Goal: Task Accomplishment & Management: Manage account settings

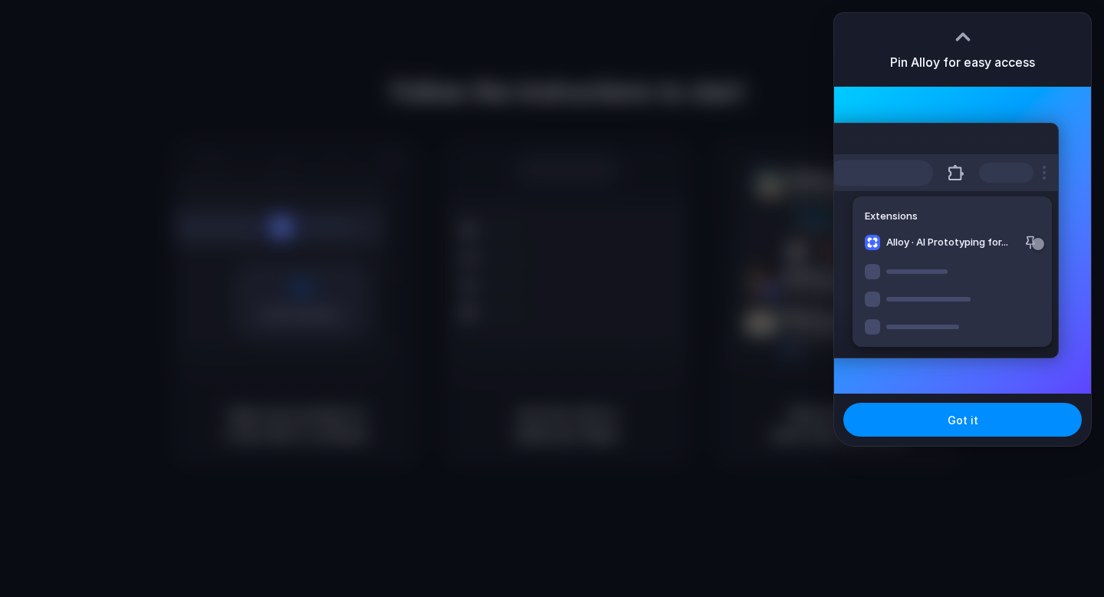
click at [568, 258] on div at bounding box center [552, 298] width 1104 height 597
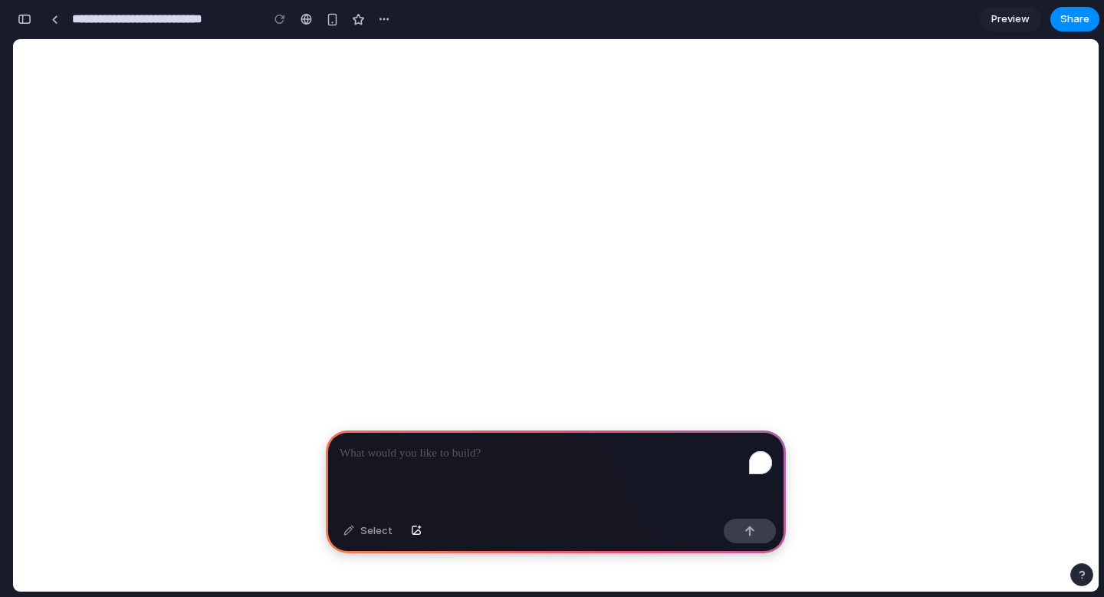
click at [431, 450] on p "To enrich screen reader interactions, please activate Accessibility in Grammarl…" at bounding box center [556, 453] width 433 height 18
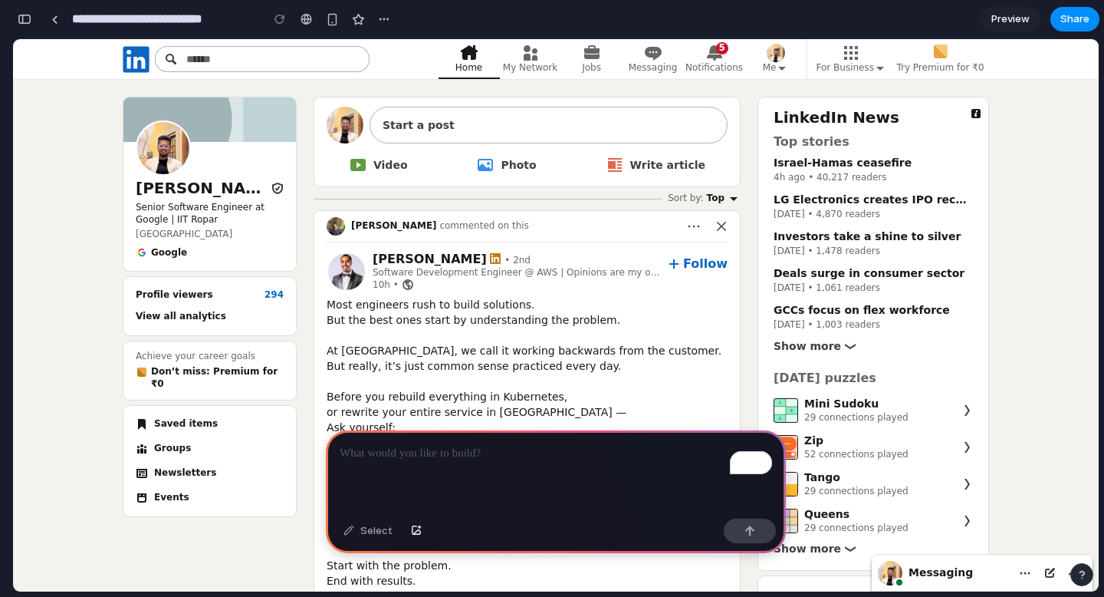
click at [446, 467] on div "To enrich screen reader interactions, please activate Accessibility in Grammarl…" at bounding box center [556, 471] width 460 height 82
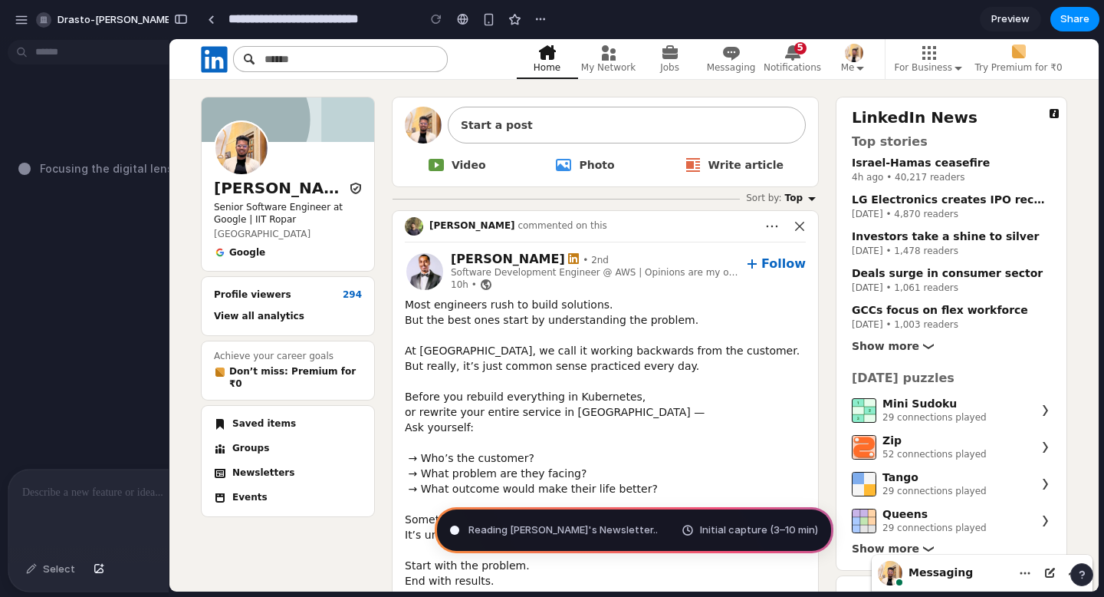
click at [120, 501] on p "To enrich screen reader interactions, please activate Accessibility in Grammarl…" at bounding box center [172, 492] width 301 height 18
click at [111, 21] on span "drasto-[PERSON_NAME]" at bounding box center [116, 19] width 116 height 15
click at [124, 21] on div "Settings Invite members Change theme Sign out" at bounding box center [552, 298] width 1104 height 597
click at [15, 21] on div "button" at bounding box center [22, 20] width 14 height 14
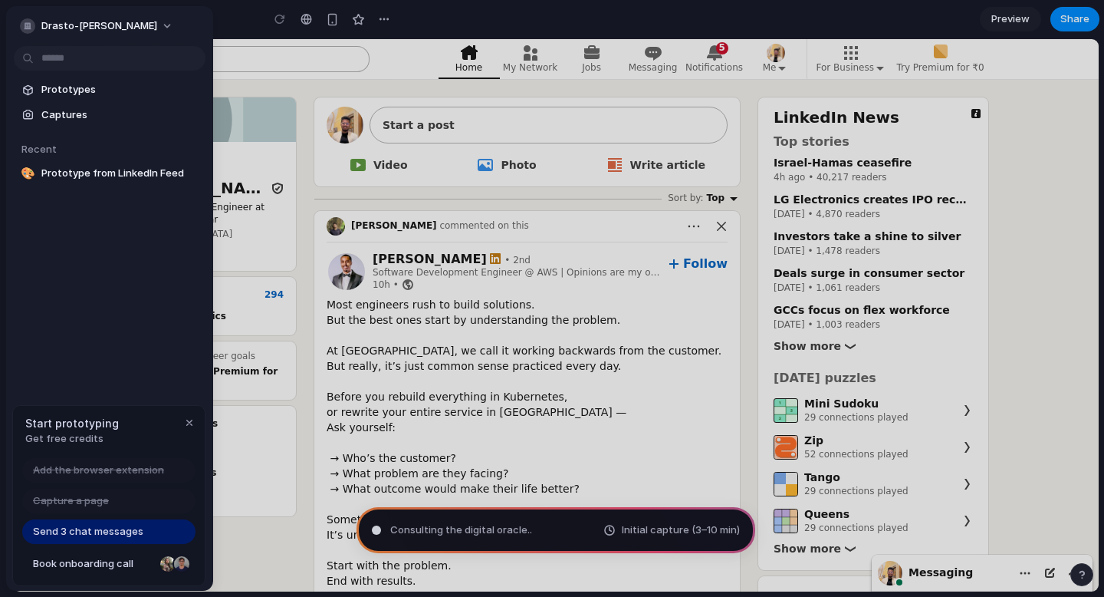
click at [453, 531] on div at bounding box center [552, 298] width 1104 height 597
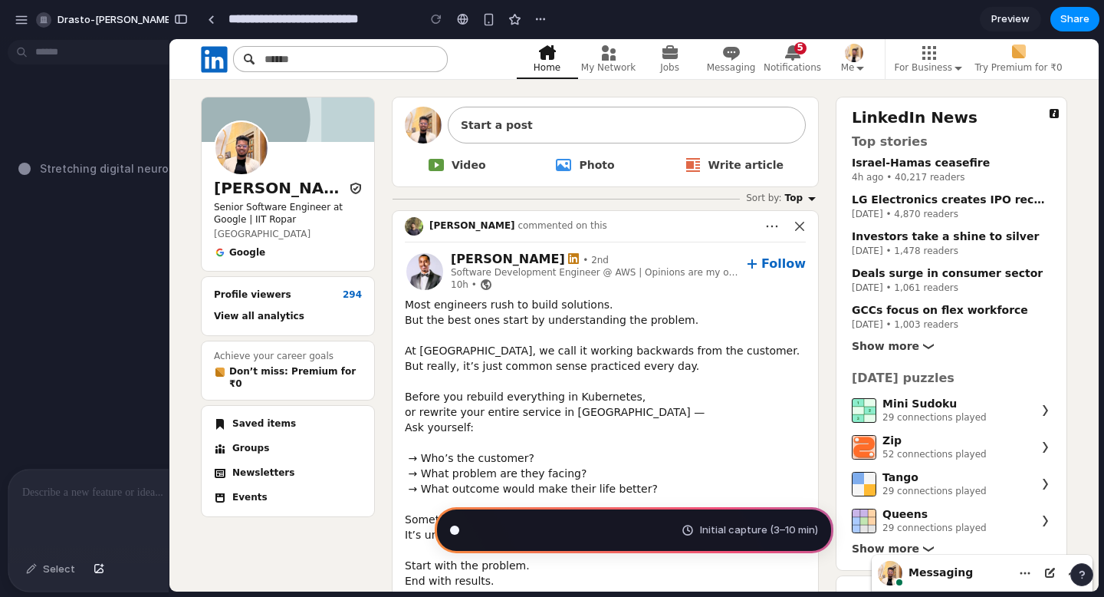
click at [71, 478] on div "To enrich screen reader interactions, please activate Accessibility in Grammarl…" at bounding box center [172, 509] width 328 height 81
click at [77, 515] on div "To enrich screen reader interactions, please activate Accessibility in Grammarl…" at bounding box center [172, 509] width 328 height 81
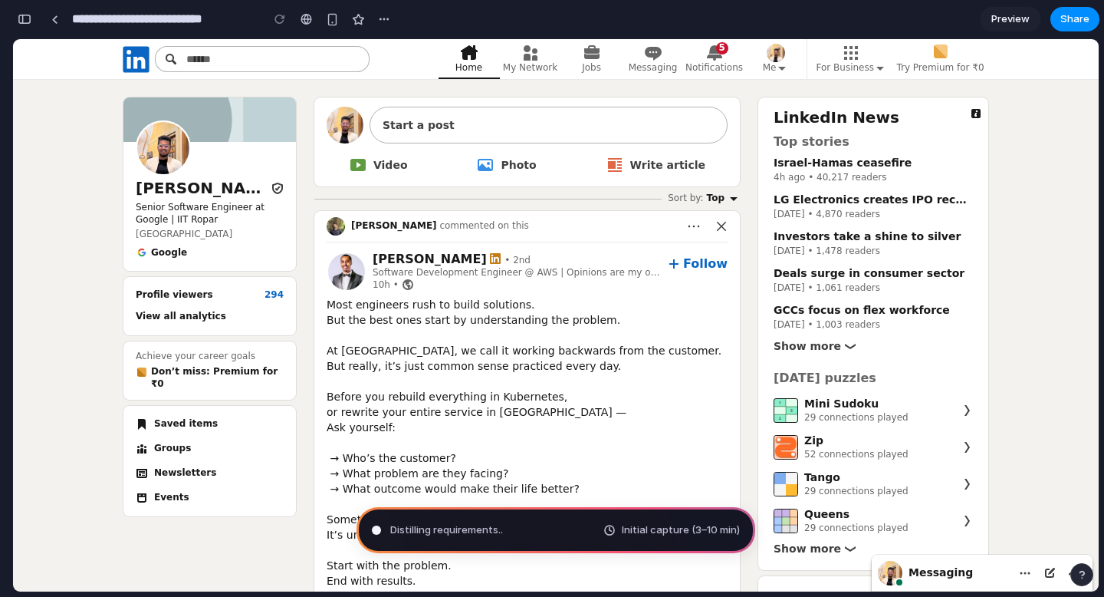
click at [31, 23] on button "button" at bounding box center [24, 19] width 25 height 25
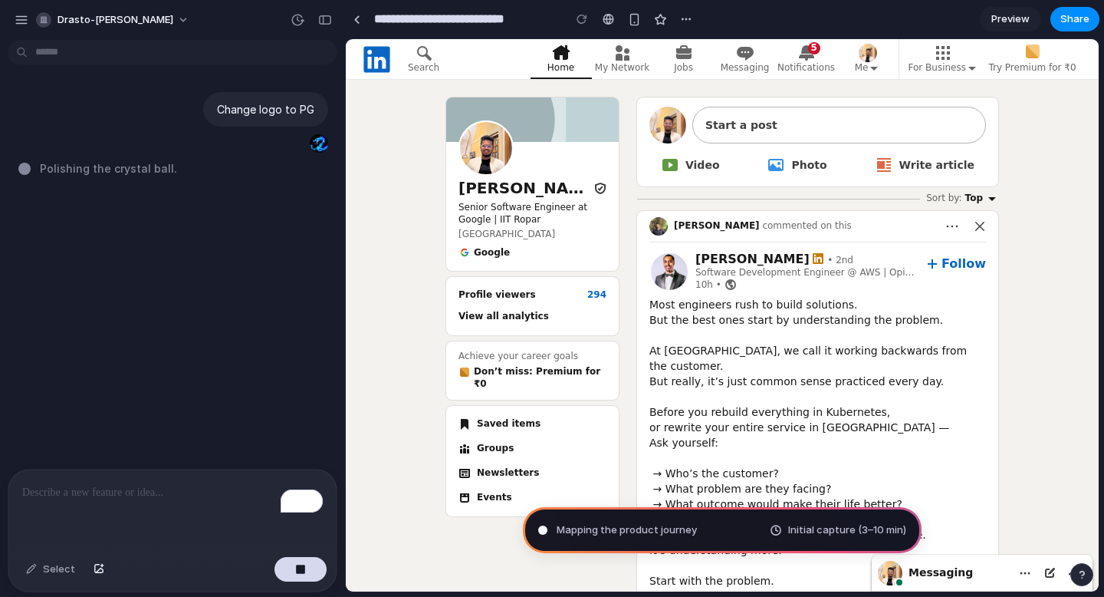
click at [122, 508] on div "To enrich screen reader interactions, please activate Accessibility in Grammarl…" at bounding box center [172, 509] width 328 height 81
click at [324, 32] on div "drasto-[PERSON_NAME]" at bounding box center [172, 18] width 345 height 37
click at [324, 21] on div "button" at bounding box center [325, 20] width 14 height 11
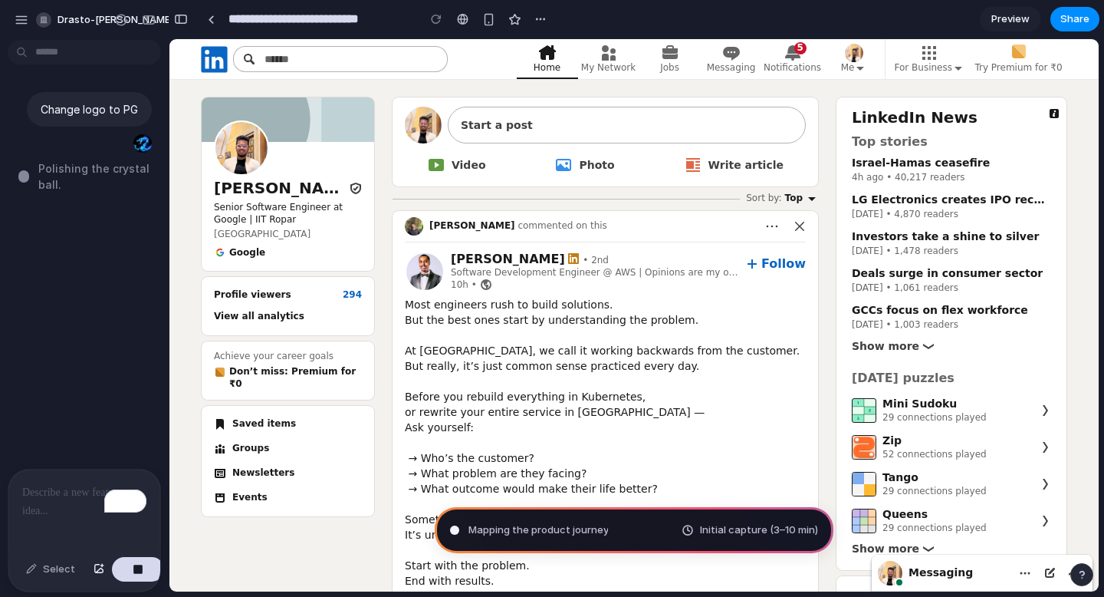
click at [0, 327] on div at bounding box center [7, 298] width 14 height 597
click at [65, 320] on div "Change logo to PG Polishing the crystal ba .." at bounding box center [80, 257] width 160 height 423
click at [156, 21] on button "button" at bounding box center [149, 20] width 25 height 25
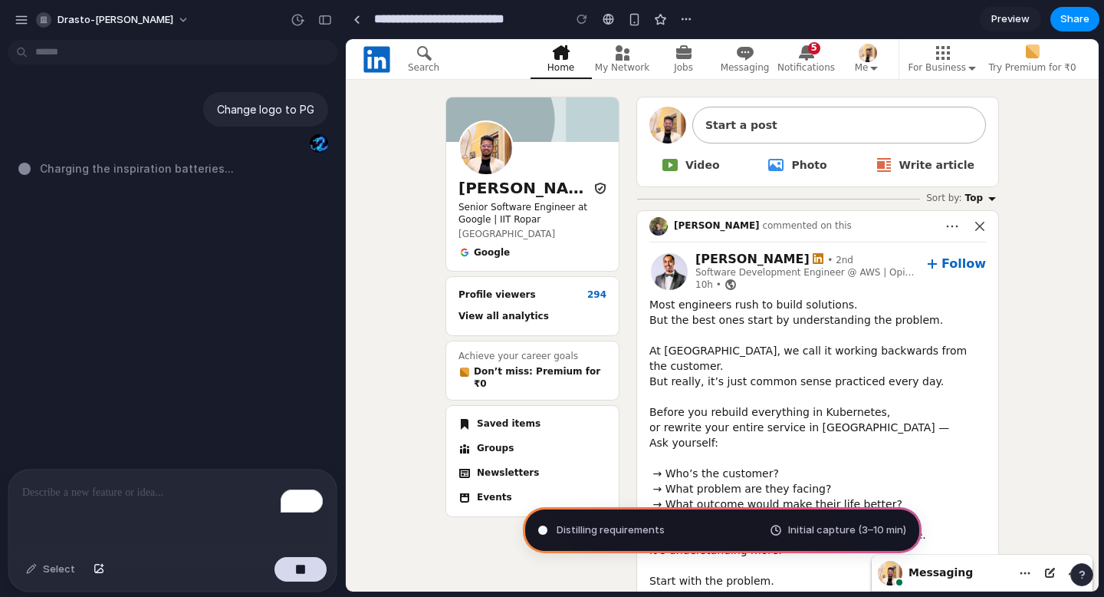
click at [219, 323] on div "Change logo to PG Charging the inspiration batteries ..." at bounding box center [168, 257] width 336 height 423
click at [165, 486] on p "To enrich screen reader interactions, please activate Accessibility in Grammarl…" at bounding box center [172, 492] width 301 height 18
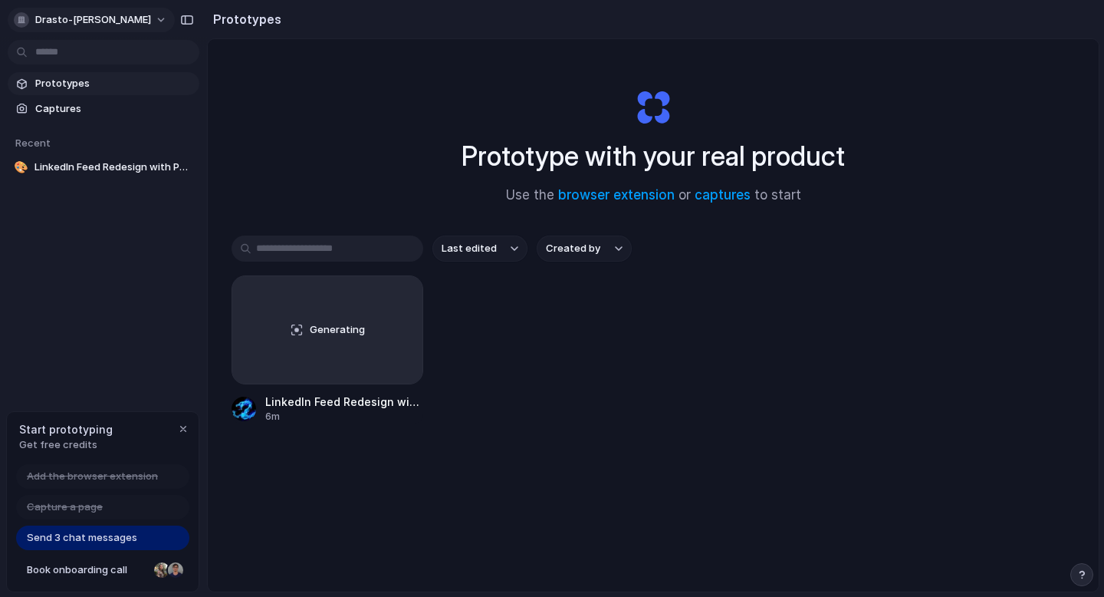
click at [91, 18] on span "drasto-tran" at bounding box center [93, 19] width 116 height 15
click at [70, 130] on span "Sign out" at bounding box center [55, 127] width 41 height 15
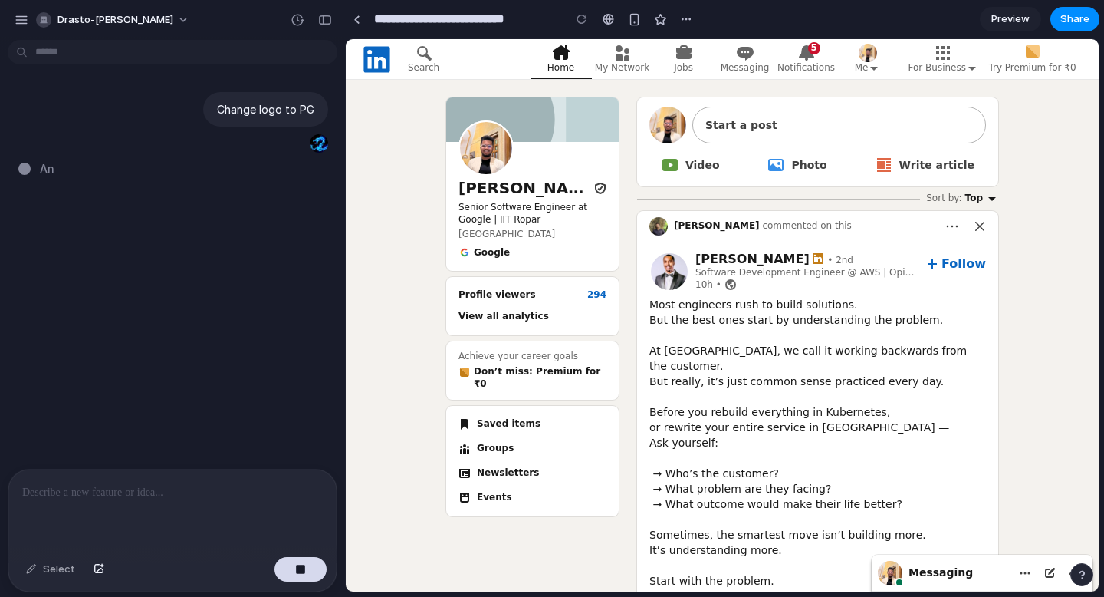
type input "**********"
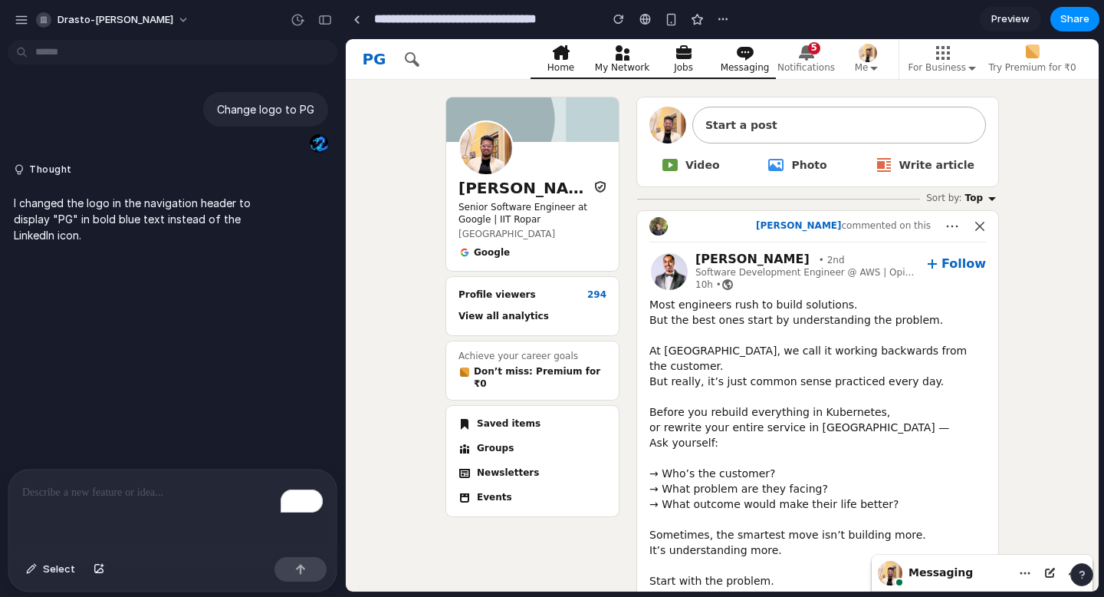
click at [633, 48] on link "My Network" at bounding box center [622, 59] width 61 height 40
click at [801, 54] on icon at bounding box center [807, 53] width 18 height 18
click at [376, 61] on span "PG" at bounding box center [374, 59] width 24 height 23
click at [380, 61] on span "PG" at bounding box center [374, 59] width 24 height 23
click at [381, 61] on span "PG" at bounding box center [374, 59] width 24 height 23
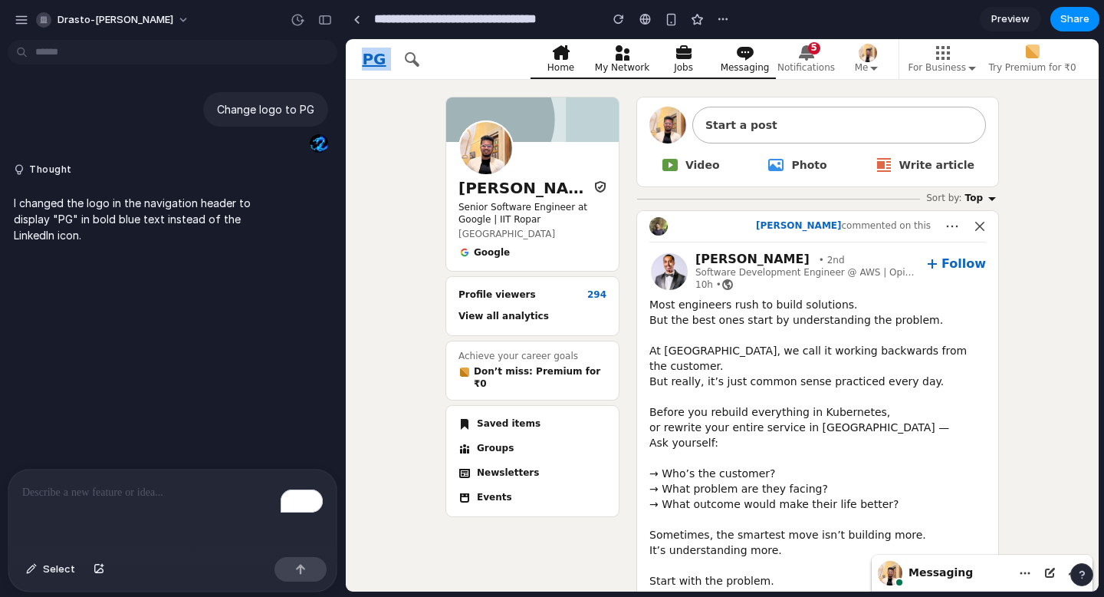
drag, startPoint x: 381, startPoint y: 61, endPoint x: 372, endPoint y: 61, distance: 9.2
click at [372, 61] on span "PG" at bounding box center [374, 59] width 24 height 23
click at [371, 61] on span "PG" at bounding box center [374, 59] width 24 height 23
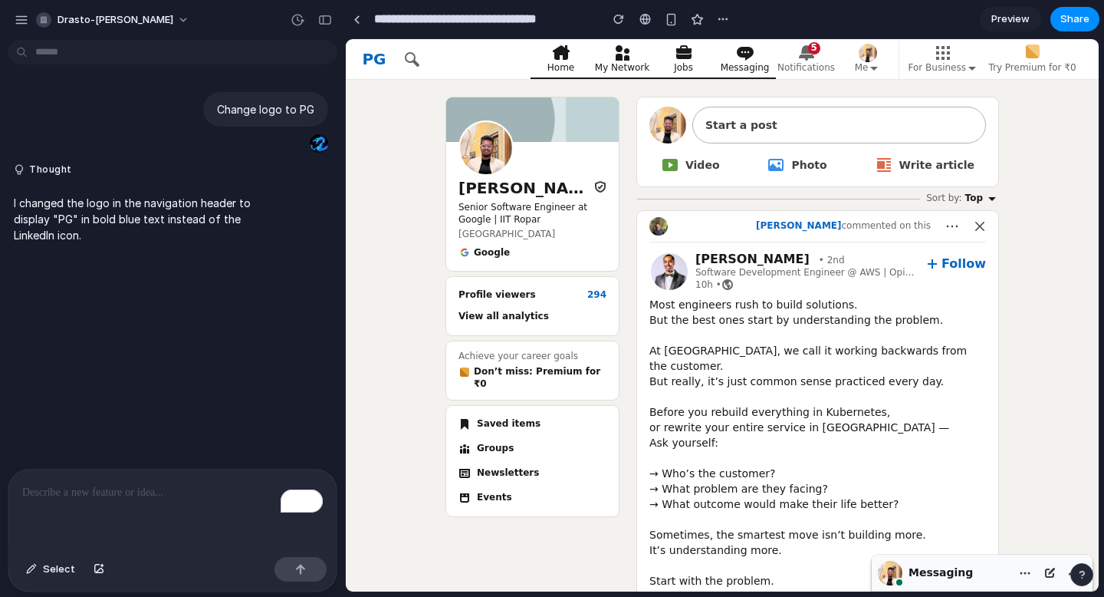
click at [978, 574] on div "Messaging" at bounding box center [942, 573] width 135 height 36
click at [1040, 571] on button "button" at bounding box center [1050, 573] width 25 height 25
click at [1026, 571] on icon "button" at bounding box center [1025, 573] width 12 height 12
click at [367, 58] on span "PG" at bounding box center [374, 59] width 24 height 23
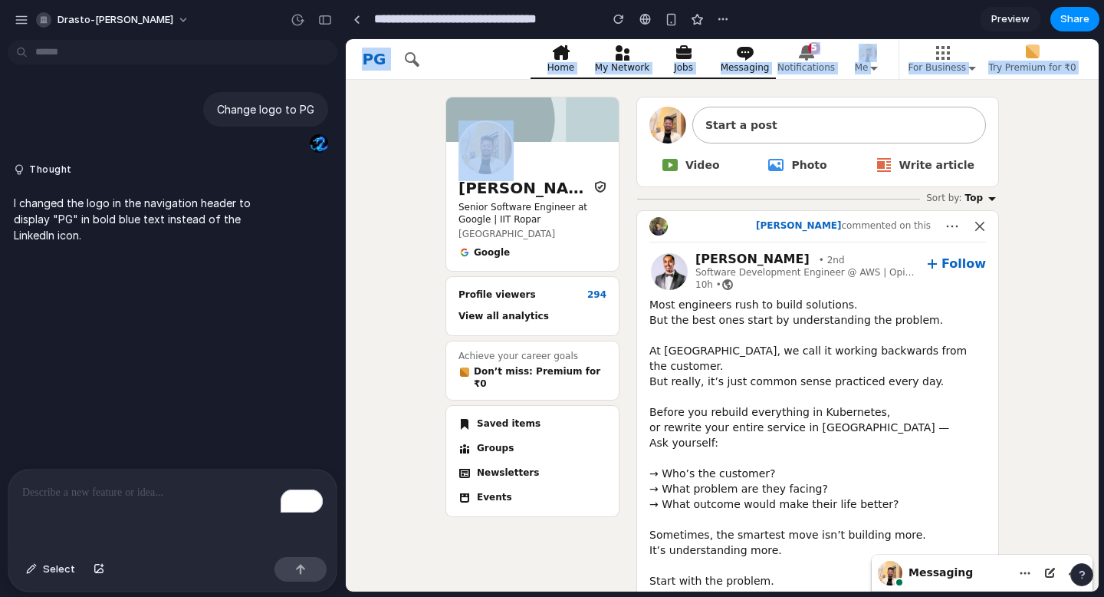
drag, startPoint x: 364, startPoint y: 58, endPoint x: 541, endPoint y: 254, distance: 263.4
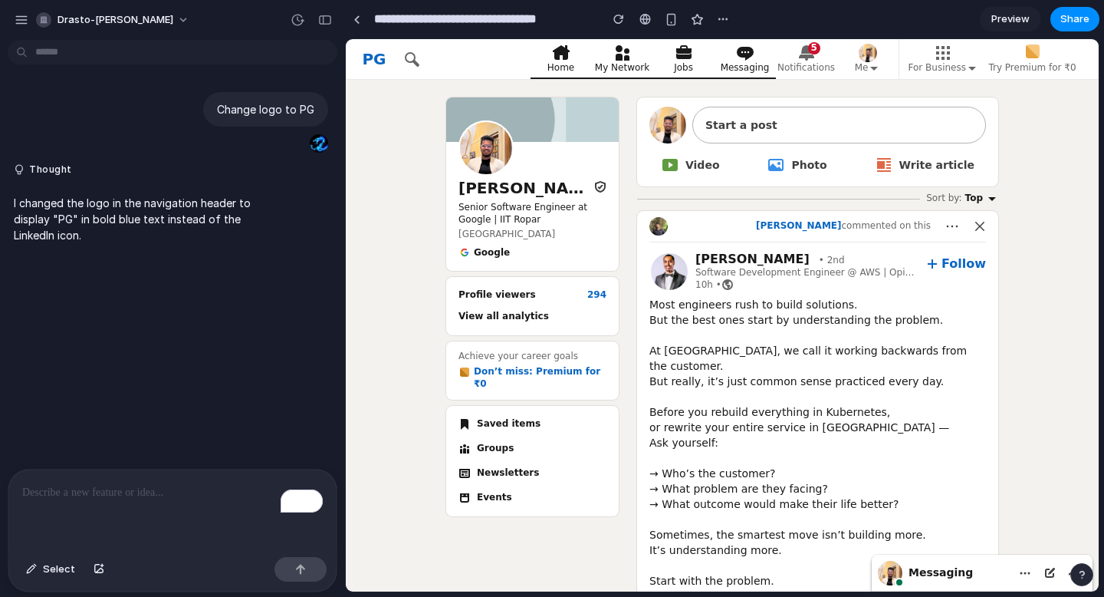
click at [614, 342] on link "Achieve your career goals Don’t miss: Premium for ₹0" at bounding box center [532, 370] width 166 height 58
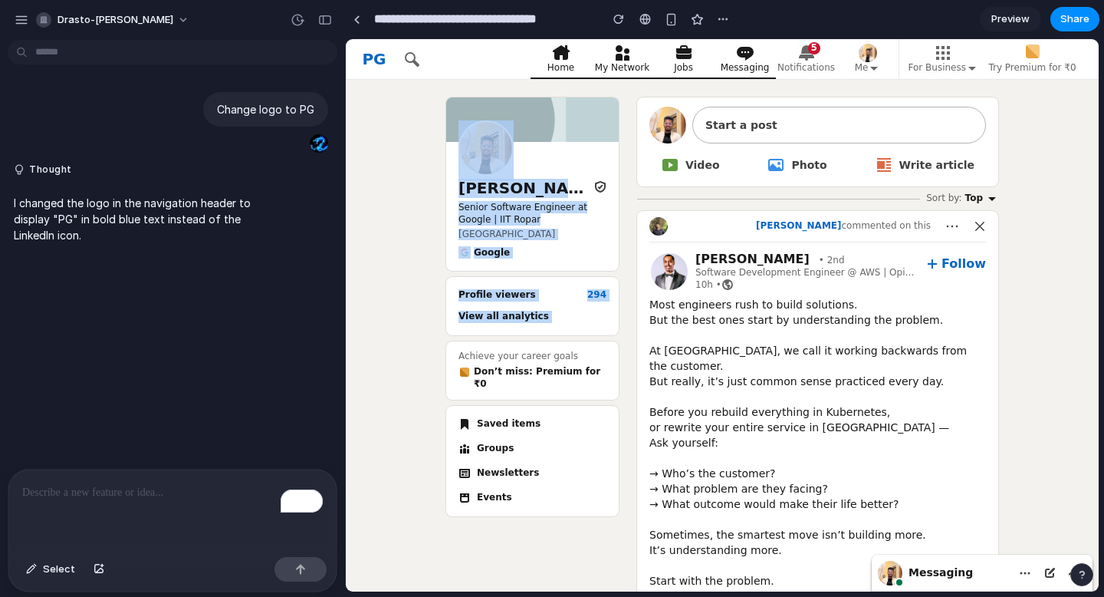
drag, startPoint x: 609, startPoint y: 337, endPoint x: 409, endPoint y: 95, distance: 314.3
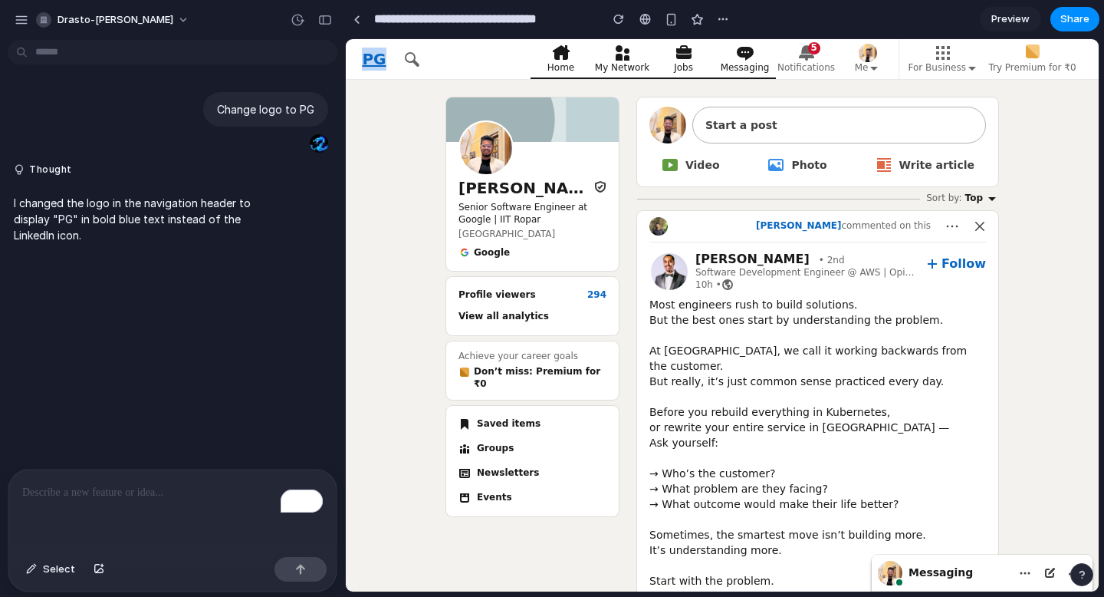
drag, startPoint x: 381, startPoint y: 54, endPoint x: 364, endPoint y: 58, distance: 17.5
click at [364, 58] on span "PG" at bounding box center [374, 59] width 24 height 23
drag, startPoint x: 364, startPoint y: 58, endPoint x: 374, endPoint y: 61, distance: 10.2
click at [374, 61] on span "PG" at bounding box center [374, 59] width 24 height 23
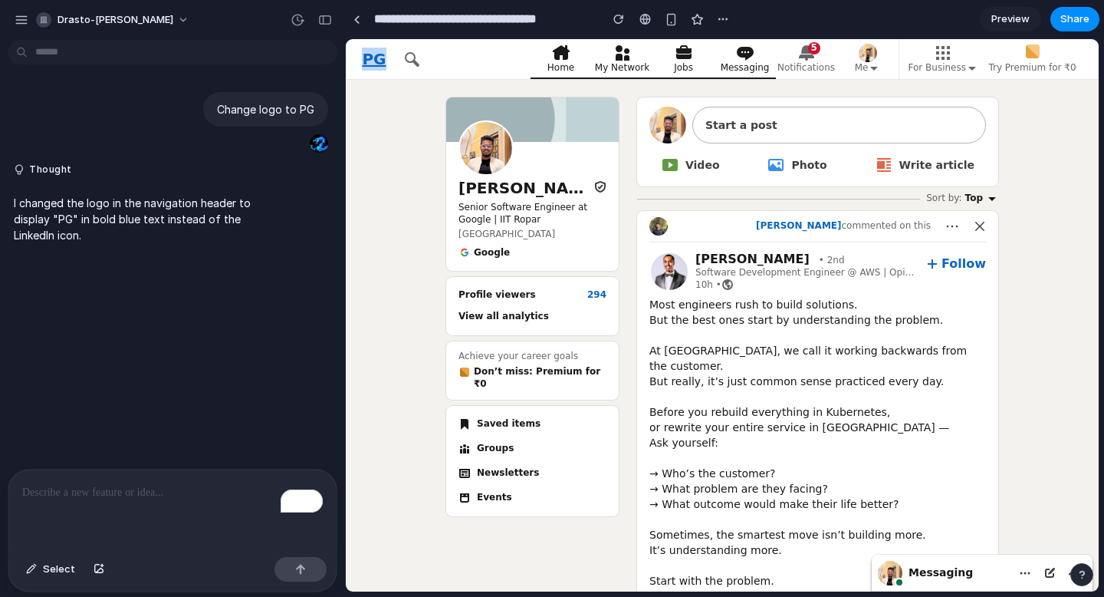
click at [374, 61] on span "PG" at bounding box center [374, 59] width 24 height 23
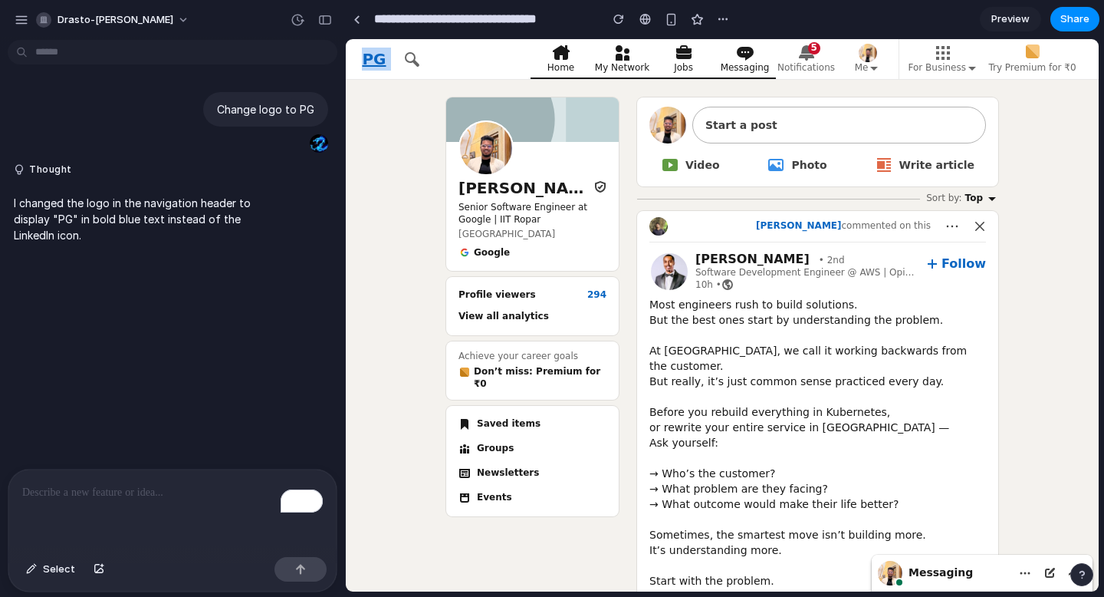
click at [374, 61] on span "PG" at bounding box center [374, 59] width 24 height 23
click at [371, 61] on span "PG" at bounding box center [374, 59] width 24 height 23
click at [366, 61] on span "PG" at bounding box center [374, 59] width 24 height 23
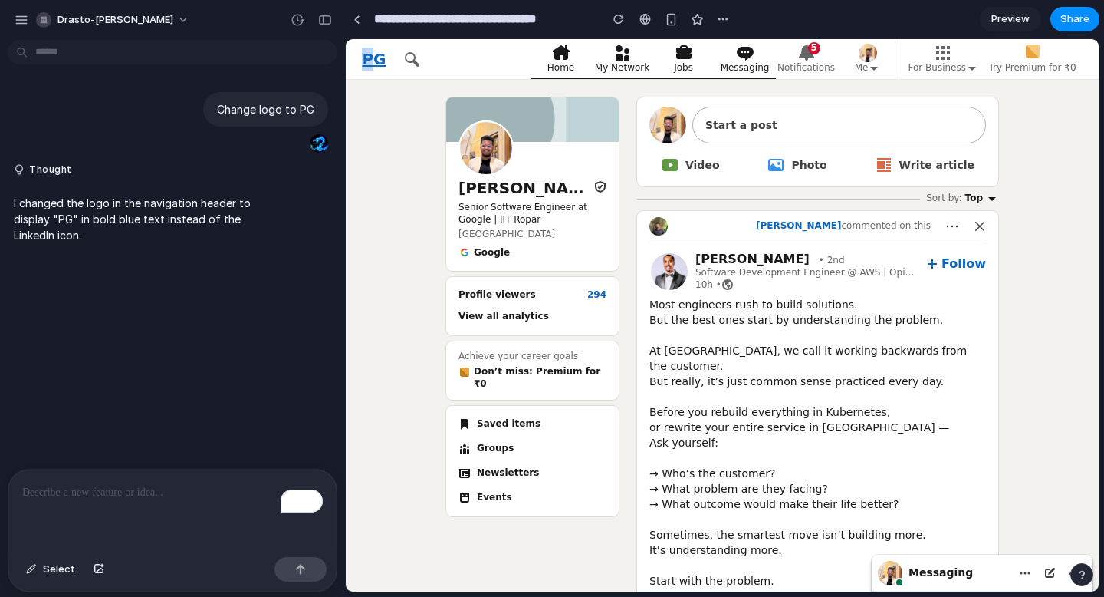
click at [370, 58] on span "PG" at bounding box center [374, 59] width 24 height 23
click at [364, 61] on span "PG" at bounding box center [374, 59] width 24 height 23
click at [366, 62] on span "PG" at bounding box center [374, 59] width 24 height 23
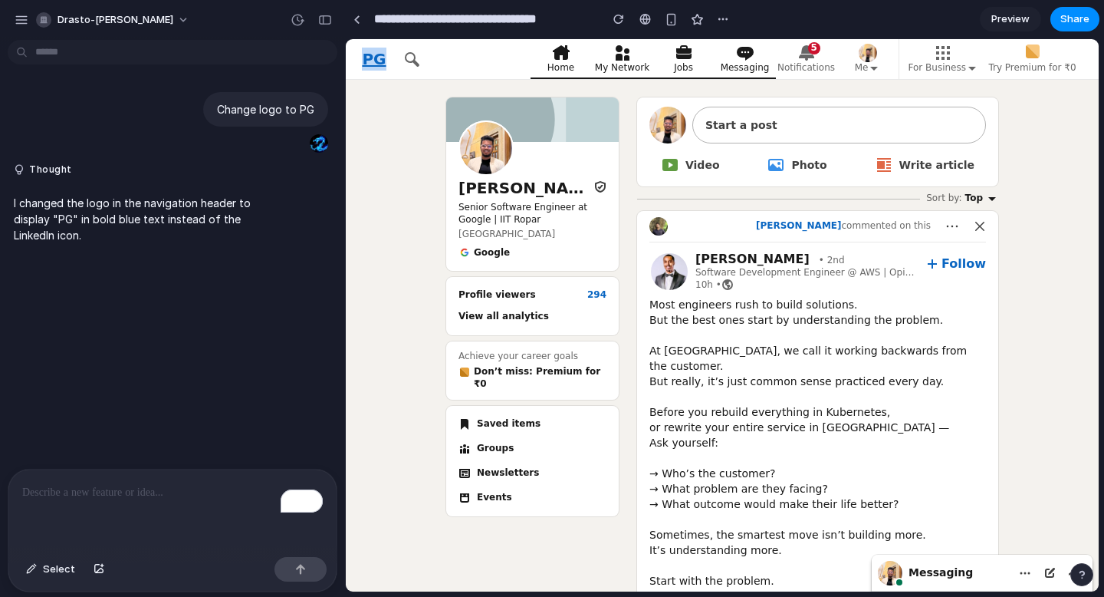
click at [380, 62] on span "PG" at bounding box center [374, 59] width 24 height 23
click at [377, 61] on span "PG" at bounding box center [374, 59] width 24 height 23
click at [367, 57] on span "PG" at bounding box center [374, 59] width 24 height 23
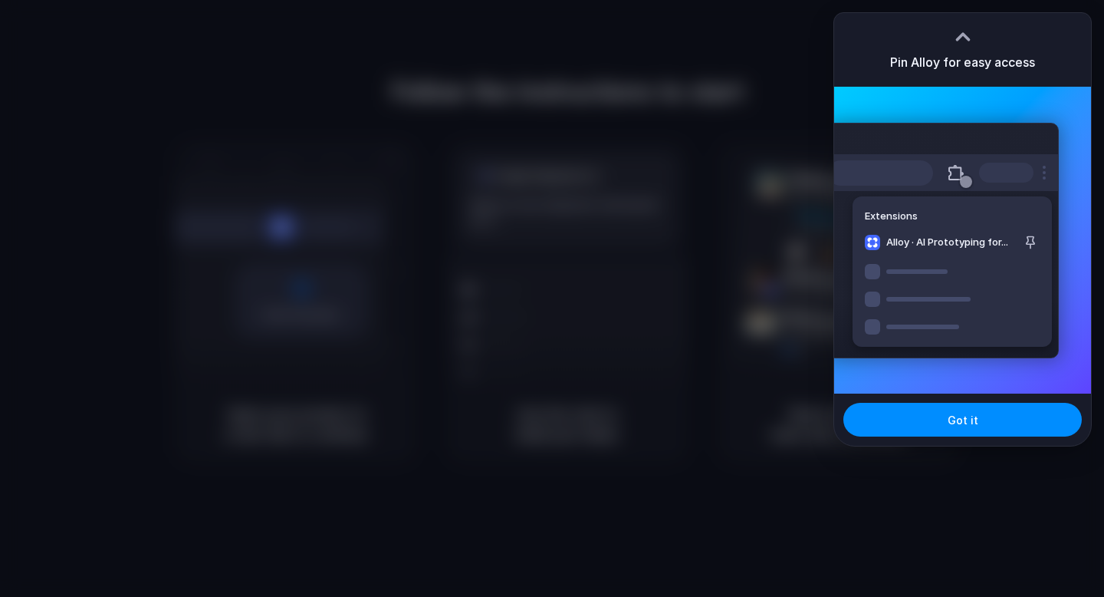
click at [966, 32] on div at bounding box center [963, 36] width 23 height 23
click at [956, 443] on div "Got it" at bounding box center [962, 419] width 257 height 52
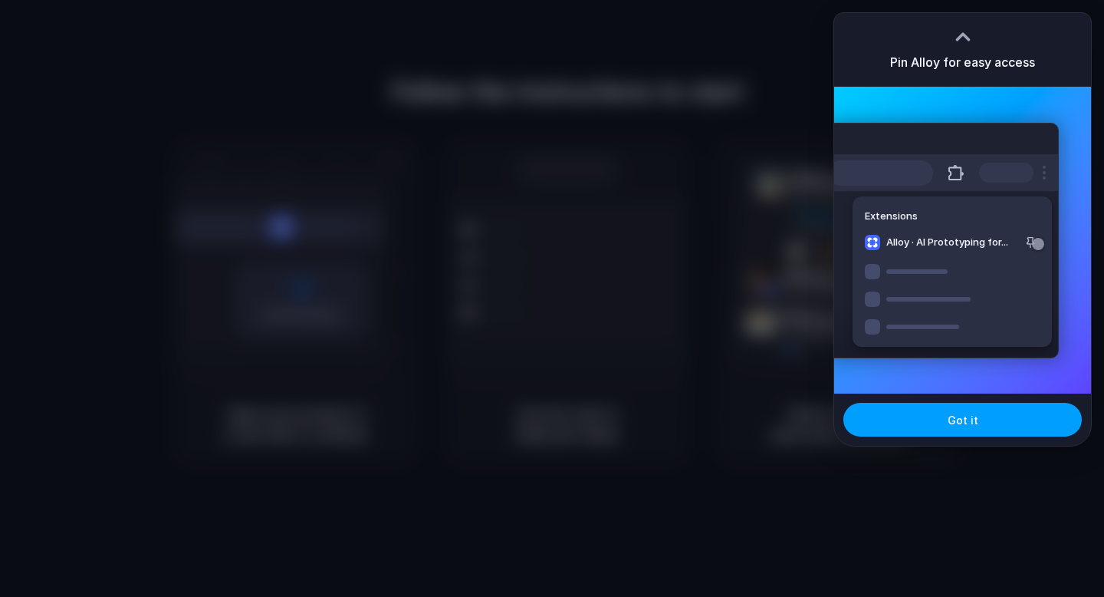
click at [955, 430] on button "Got it" at bounding box center [963, 420] width 239 height 34
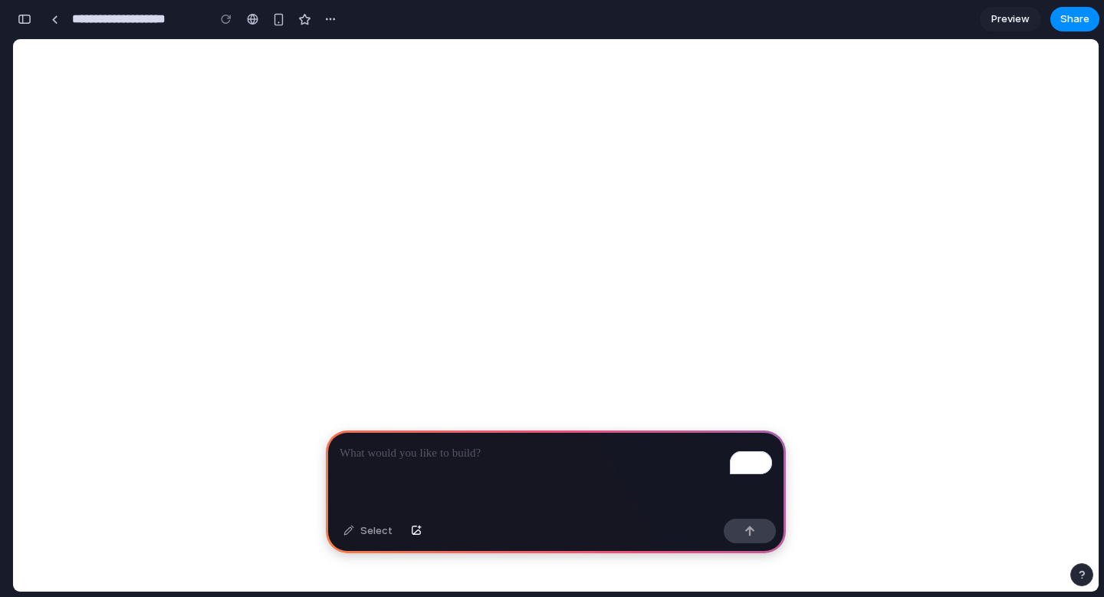
click at [13, 24] on div at bounding box center [7, 298] width 14 height 597
click at [28, 15] on div "button" at bounding box center [25, 19] width 14 height 11
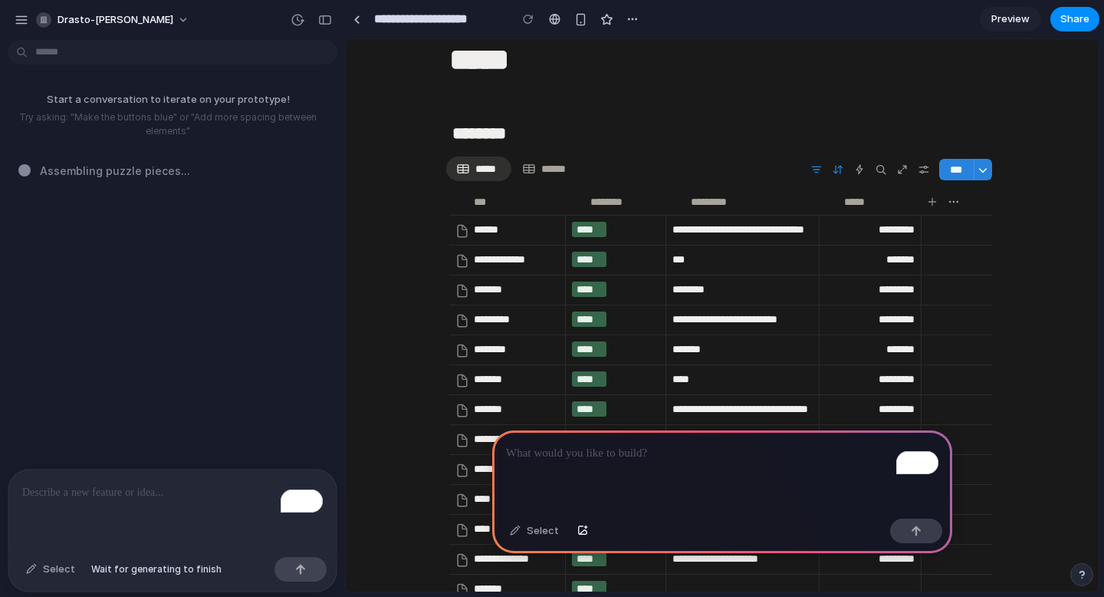
click at [67, 569] on div "Select" at bounding box center [50, 569] width 64 height 25
click at [89, 571] on button "button" at bounding box center [99, 569] width 26 height 25
click at [114, 6] on div "drasto-[PERSON_NAME]" at bounding box center [172, 18] width 345 height 37
click at [114, 17] on button "drasto-[PERSON_NAME]" at bounding box center [113, 20] width 167 height 25
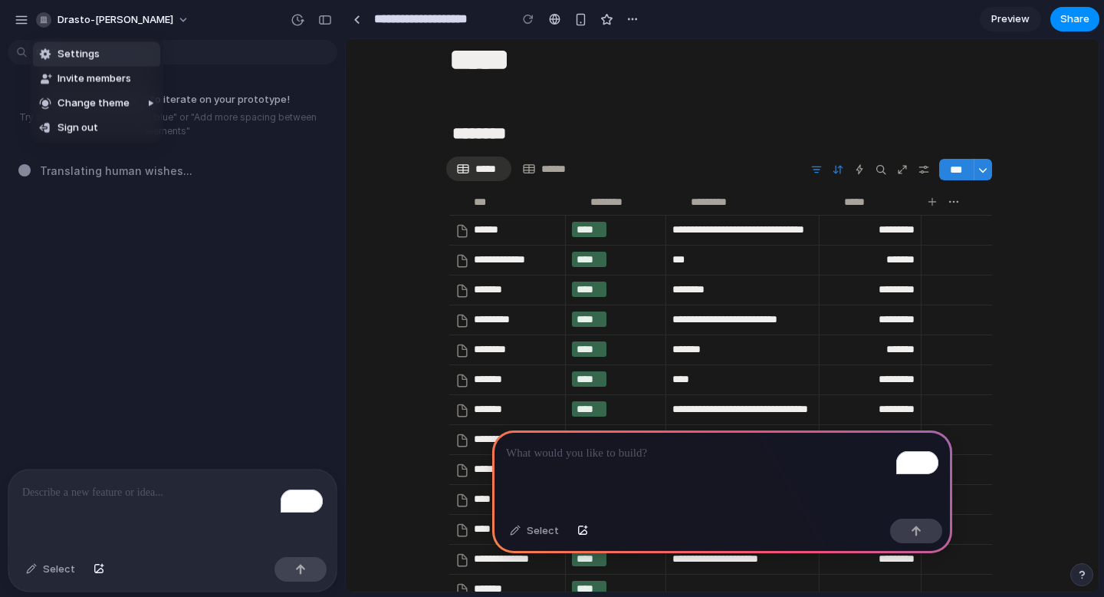
click at [85, 58] on span "Settings" at bounding box center [79, 54] width 42 height 15
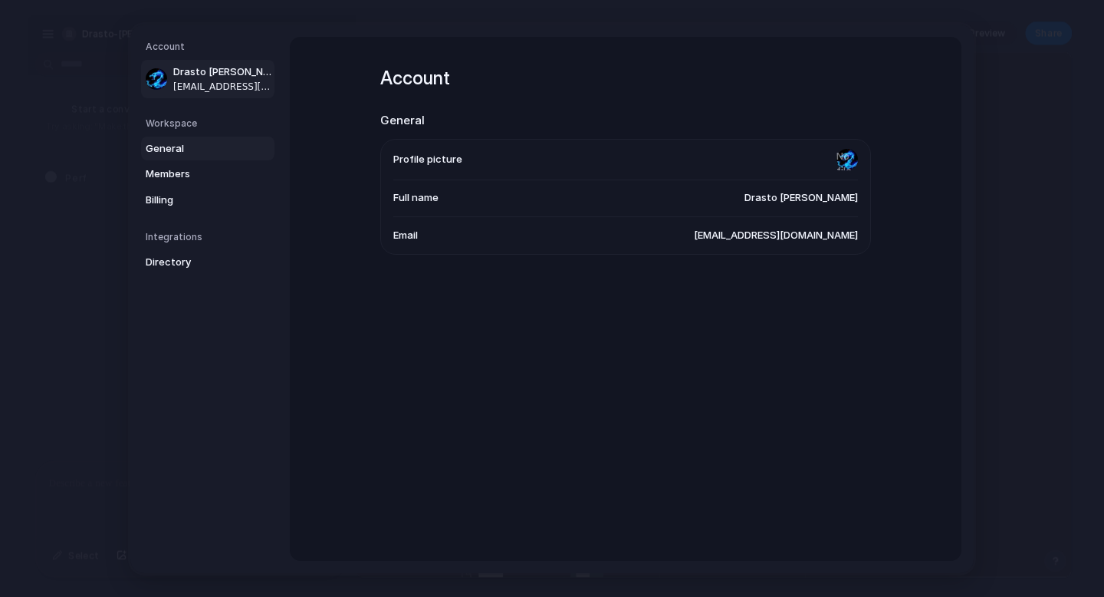
click at [176, 153] on span "General" at bounding box center [195, 147] width 98 height 15
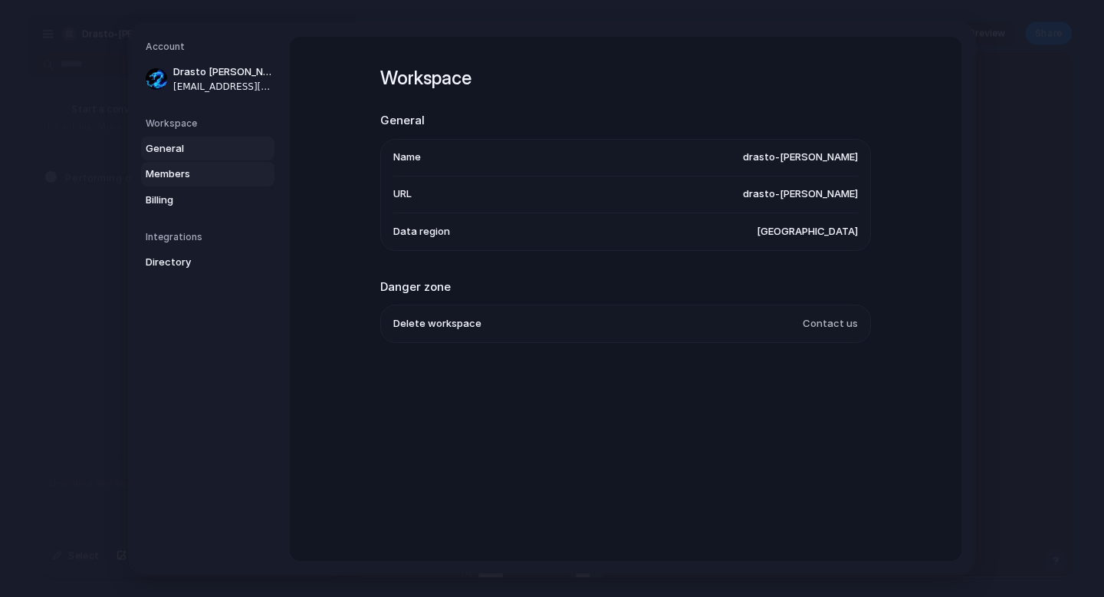
click at [232, 175] on span "Members" at bounding box center [195, 173] width 98 height 15
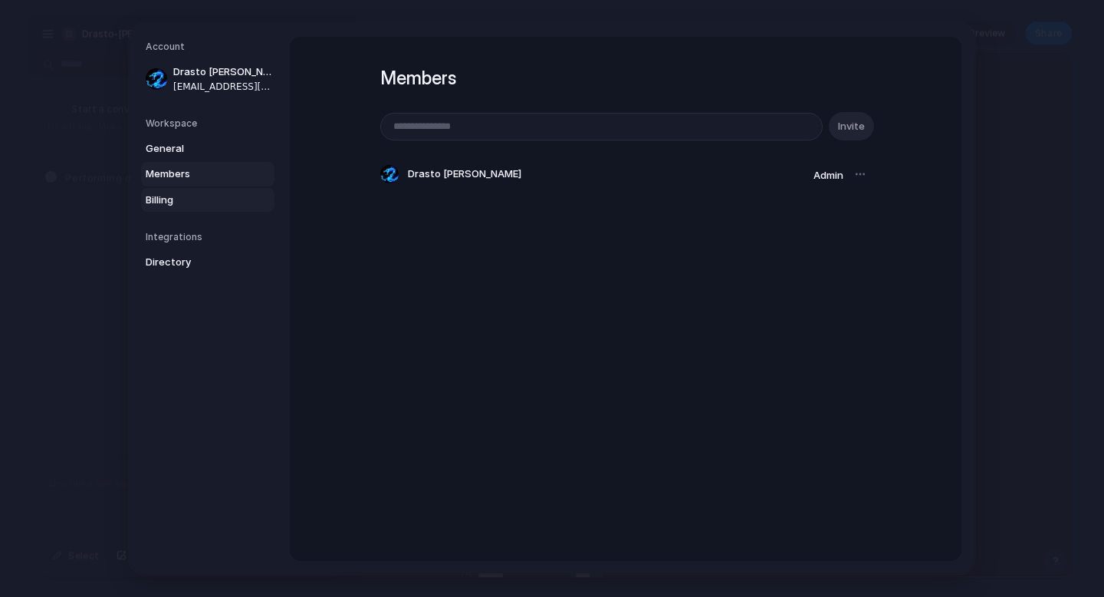
click at [216, 196] on span "Billing" at bounding box center [195, 199] width 98 height 15
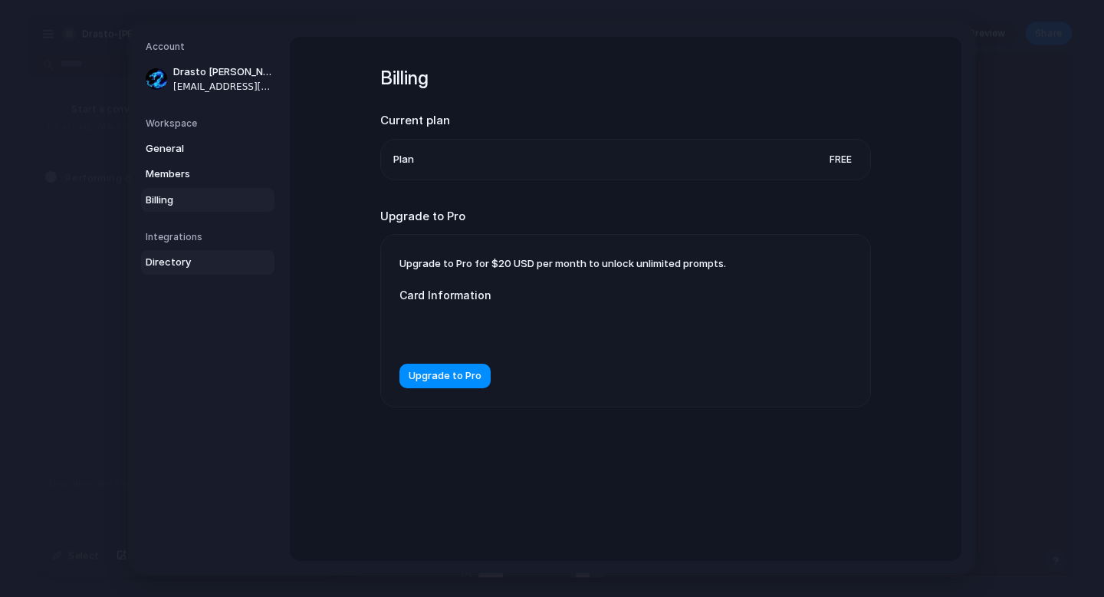
click at [187, 262] on span "Directory" at bounding box center [195, 262] width 98 height 15
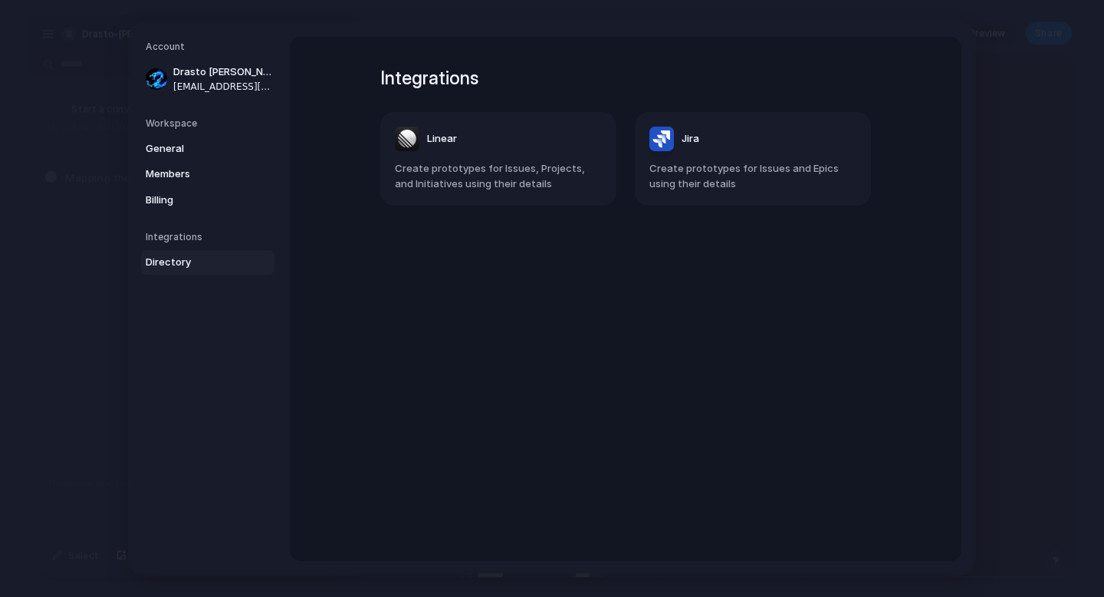
click at [478, 176] on span "Create prototypes for Issues, Projects, and Initiatives using their details" at bounding box center [498, 176] width 207 height 30
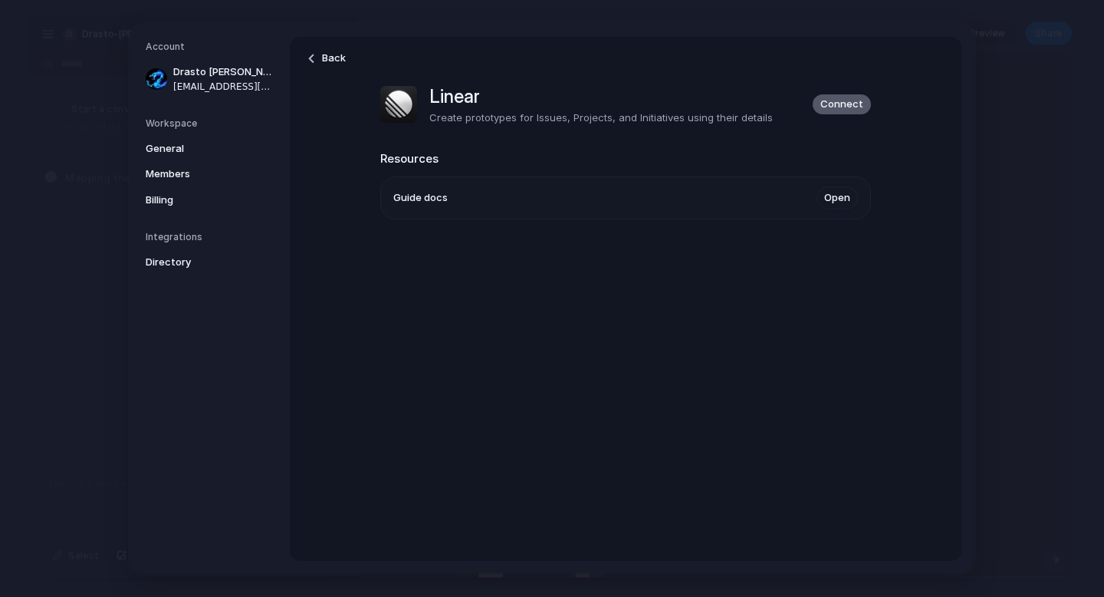
click at [844, 103] on span "Connect" at bounding box center [842, 104] width 43 height 15
click at [695, 123] on p "Create prototypes for Issues, Projects, and Initiatives using their details" at bounding box center [601, 117] width 344 height 15
click at [825, 95] on button "Connect" at bounding box center [842, 104] width 58 height 20
click at [183, 255] on span "Directory" at bounding box center [195, 262] width 98 height 15
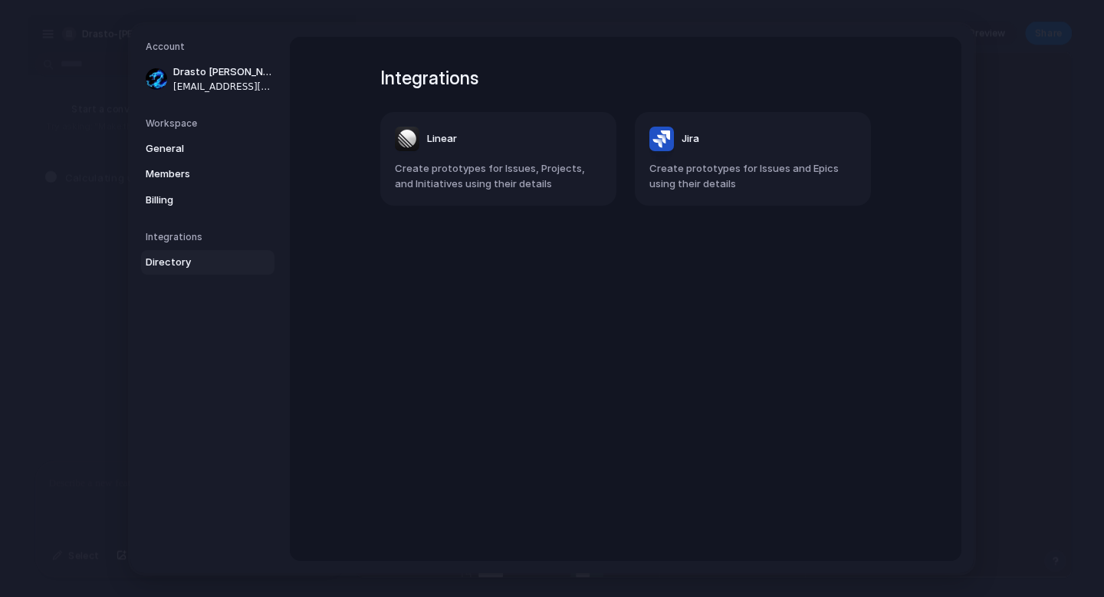
click at [192, 236] on h5 "Integrations" at bounding box center [210, 237] width 129 height 14
click at [195, 258] on span "Directory" at bounding box center [195, 262] width 98 height 15
click at [512, 184] on span "Create prototypes for Issues, Projects, and Initiatives using their details" at bounding box center [498, 176] width 207 height 30
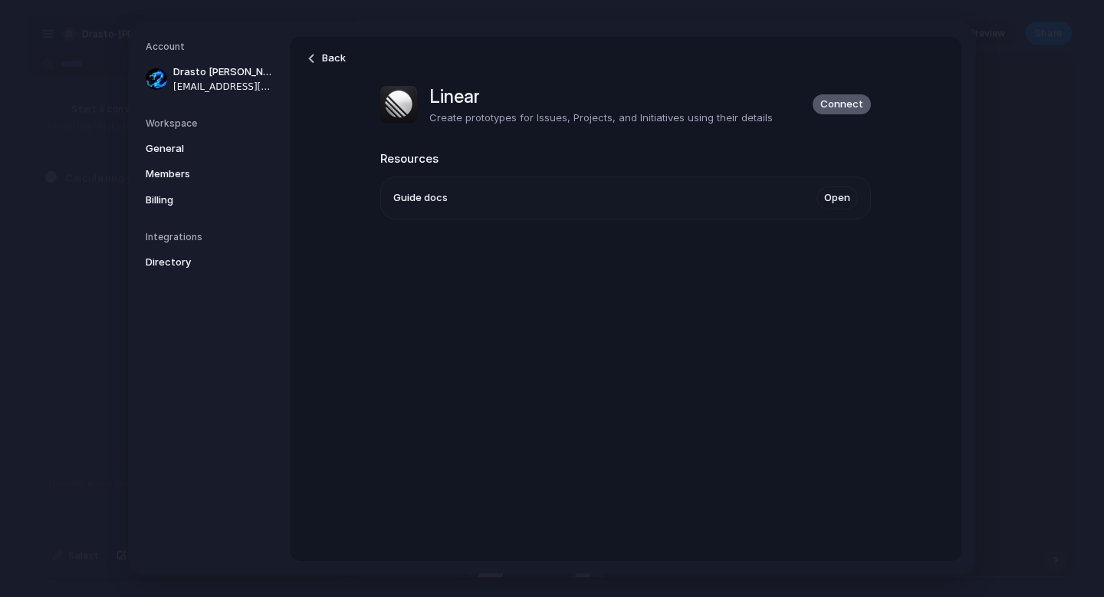
click at [844, 100] on span "Connect" at bounding box center [842, 104] width 43 height 15
click at [327, 54] on span "Back" at bounding box center [334, 58] width 24 height 15
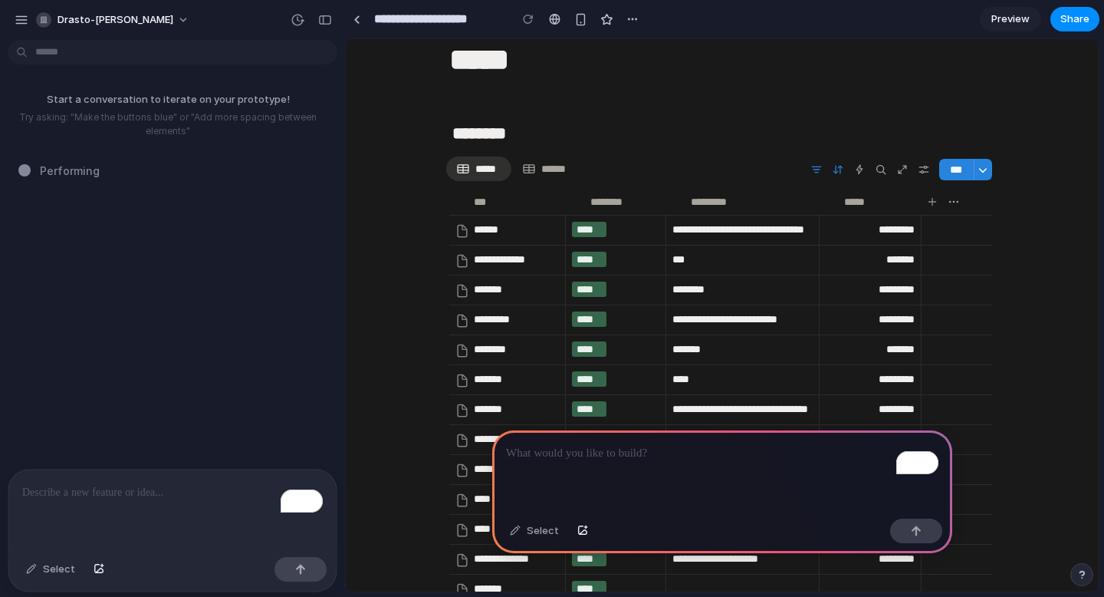
click at [150, 205] on div "Start a conversation to iterate on your prototype! Try asking: "Make the button…" at bounding box center [168, 257] width 336 height 423
click at [19, 18] on div "button" at bounding box center [22, 20] width 14 height 14
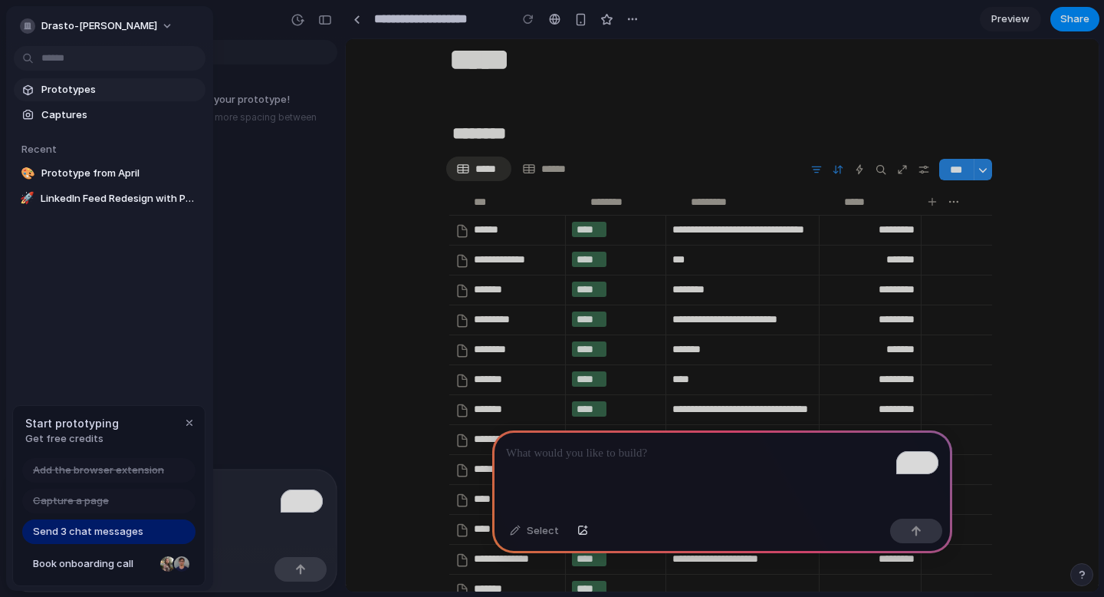
click at [82, 90] on span "Prototypes" at bounding box center [120, 89] width 158 height 15
